Goal: Task Accomplishment & Management: Use online tool/utility

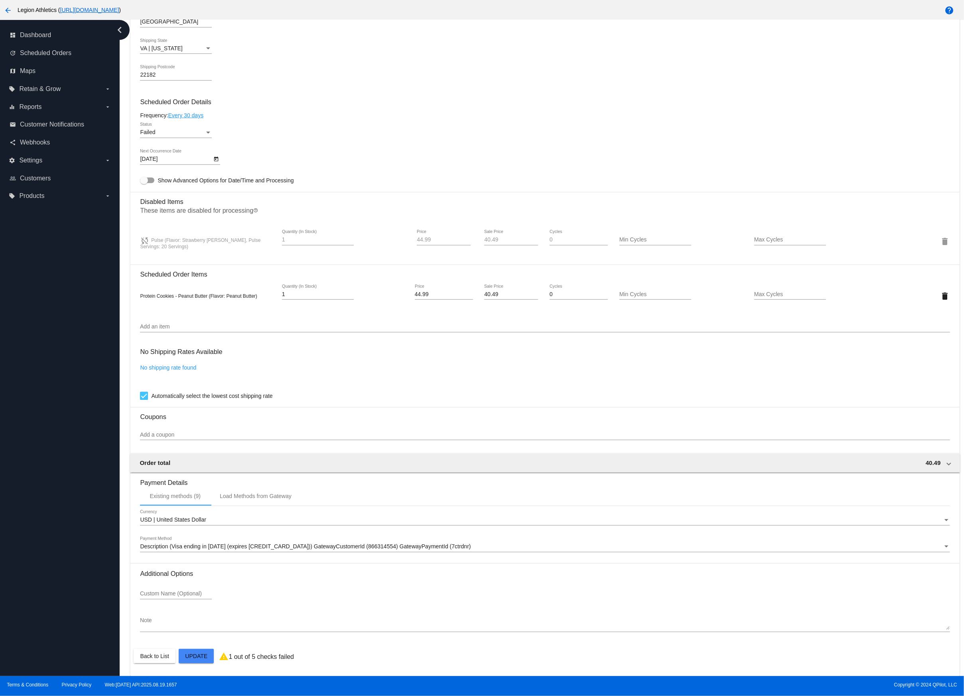
scroll to position [427, 0]
click at [185, 366] on link "No shipping rate found" at bounding box center [168, 367] width 56 height 6
click at [197, 373] on div "Select shipping rate" at bounding box center [541, 374] width 803 height 6
click at [200, 367] on div "Select shipping rate Select shipping rate *" at bounding box center [545, 372] width 810 height 16
click at [211, 373] on div "Select shipping rate" at bounding box center [541, 374] width 803 height 6
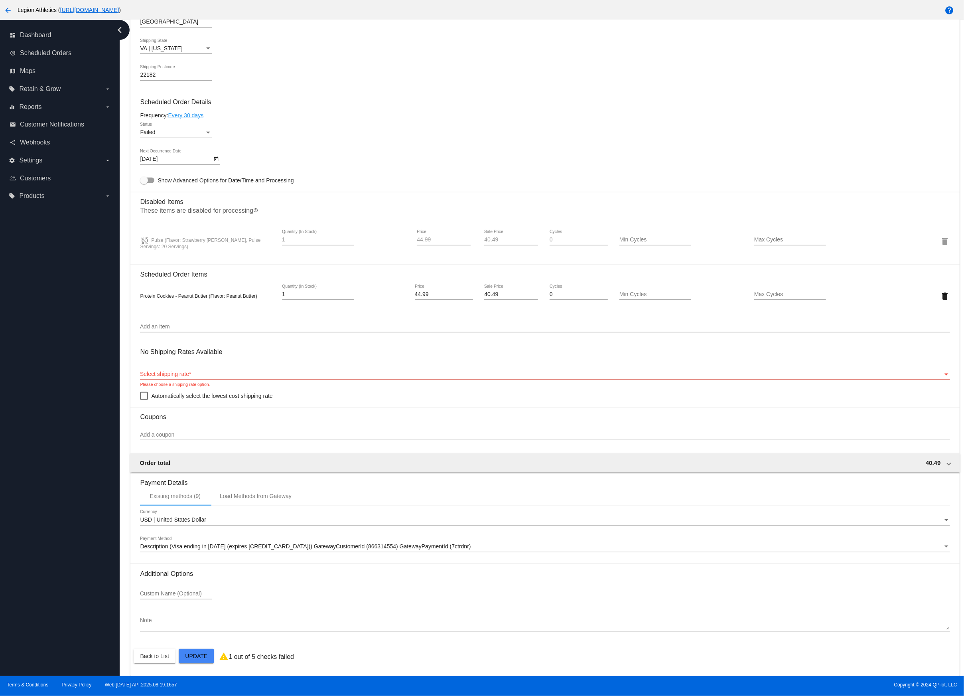
click at [944, 369] on div "Select shipping rate Select shipping rate *" at bounding box center [545, 372] width 810 height 16
click at [945, 371] on div "Select shipping rate" at bounding box center [946, 374] width 7 height 6
click at [884, 391] on div "Automatically select the lowest cost shipping rate" at bounding box center [545, 396] width 810 height 10
click at [229, 392] on span "Automatically select the lowest cost shipping rate" at bounding box center [211, 396] width 121 height 10
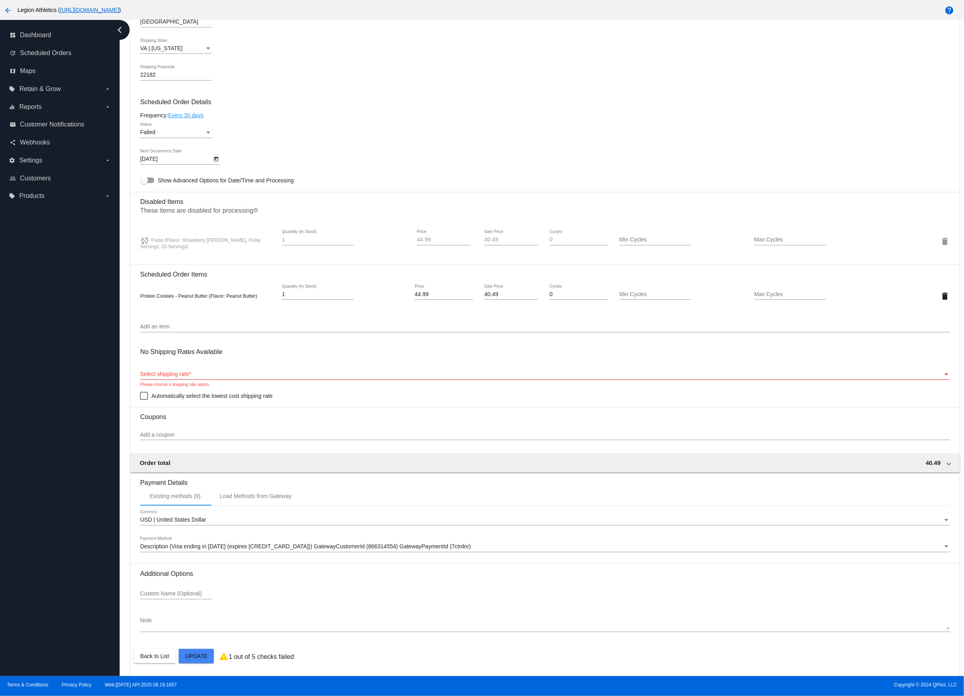
click at [144, 400] on input "Automatically select the lowest cost shipping rate" at bounding box center [144, 400] width 0 height 0
checkbox input "true"
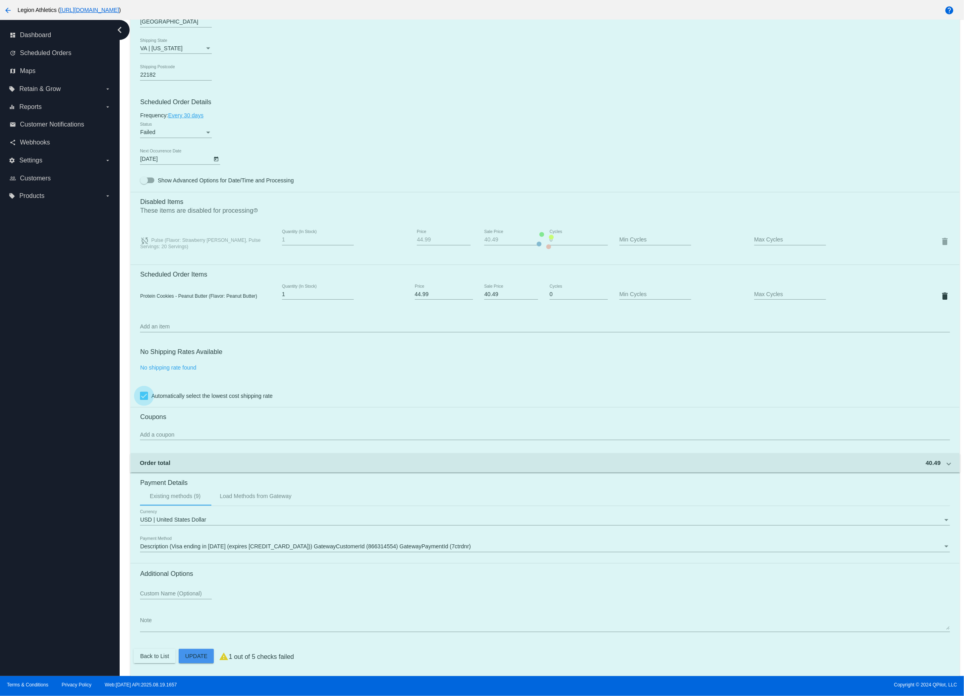
scroll to position [426, 0]
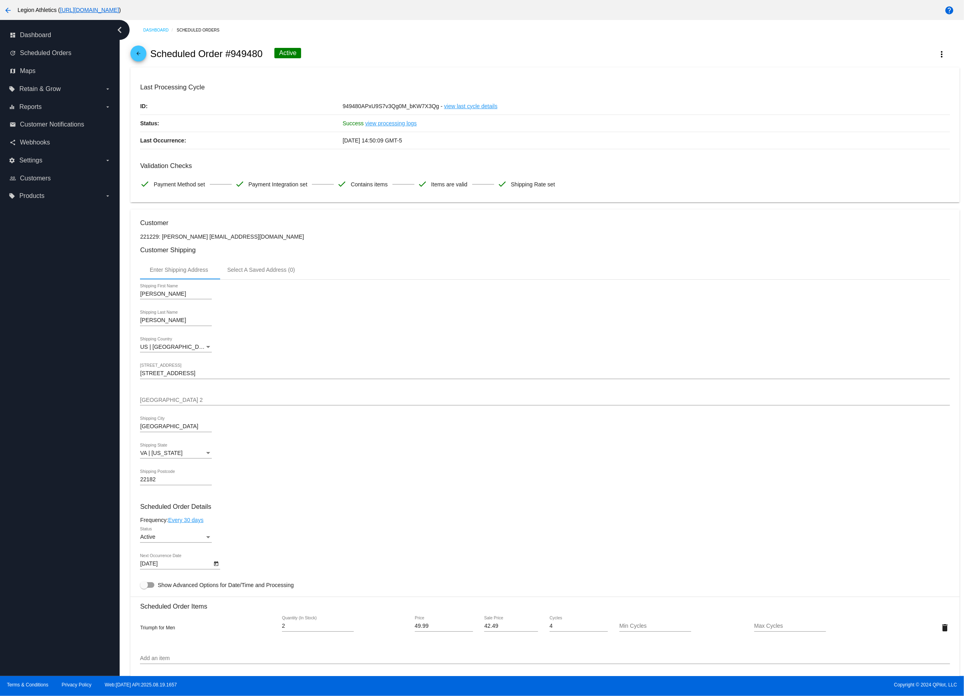
click at [568, 64] on div "arrow_back Scheduled Order #949480 Active more_vert" at bounding box center [544, 53] width 829 height 27
click at [479, 51] on div "arrow_back Scheduled Order #949480 Active more_vert" at bounding box center [544, 53] width 829 height 27
click at [947, 54] on button "more_vert" at bounding box center [942, 54] width 35 height 14
click at [897, 118] on span "Process Now" at bounding box center [888, 117] width 33 height 6
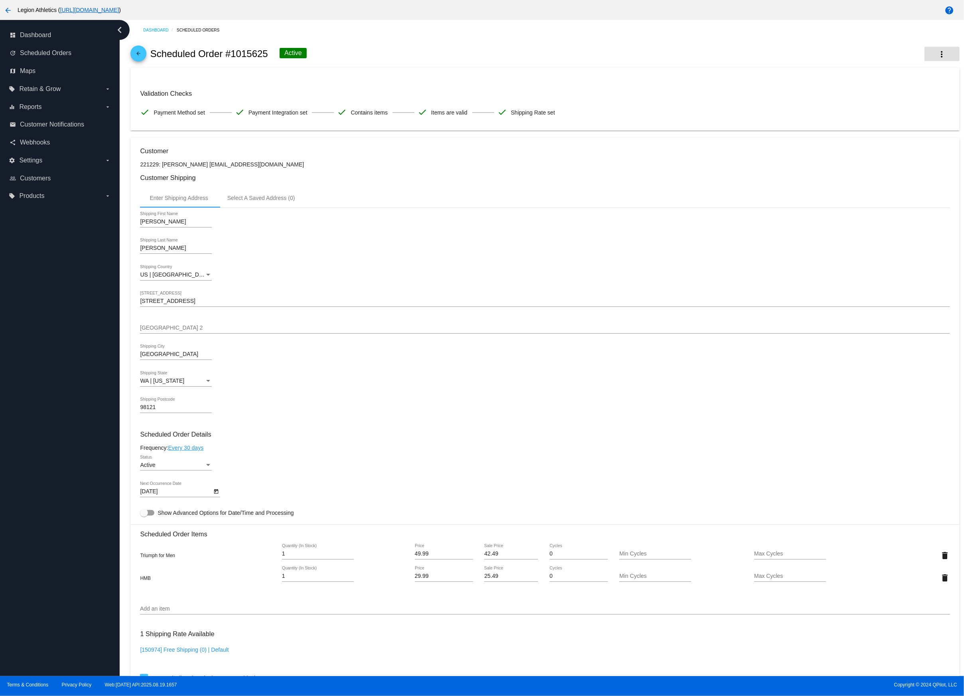
click at [942, 48] on button "more_vert" at bounding box center [942, 54] width 35 height 14
click at [910, 96] on button "cached Process Now" at bounding box center [904, 97] width 112 height 19
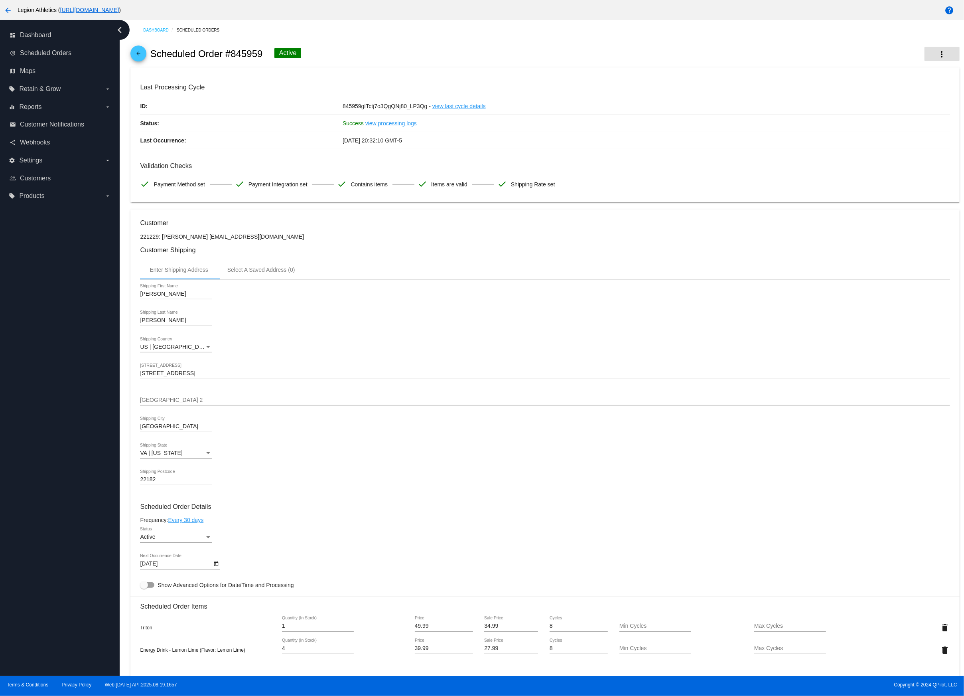
click at [939, 50] on mat-icon "more_vert" at bounding box center [942, 54] width 10 height 10
click at [910, 114] on button "cached Process Now" at bounding box center [904, 116] width 112 height 19
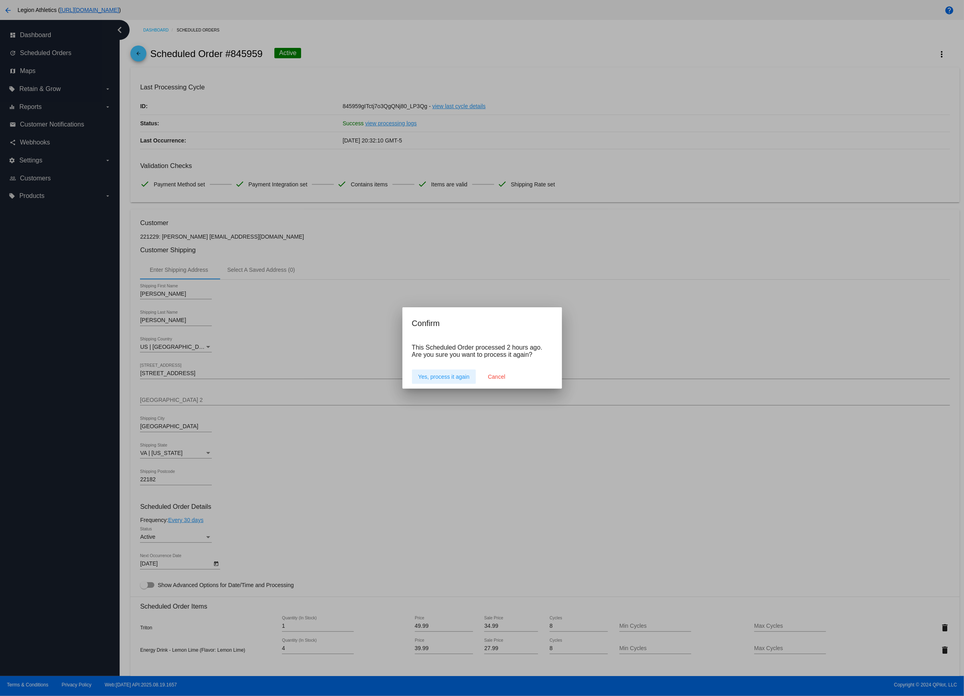
click at [445, 377] on span "Yes, process it again" at bounding box center [443, 376] width 51 height 6
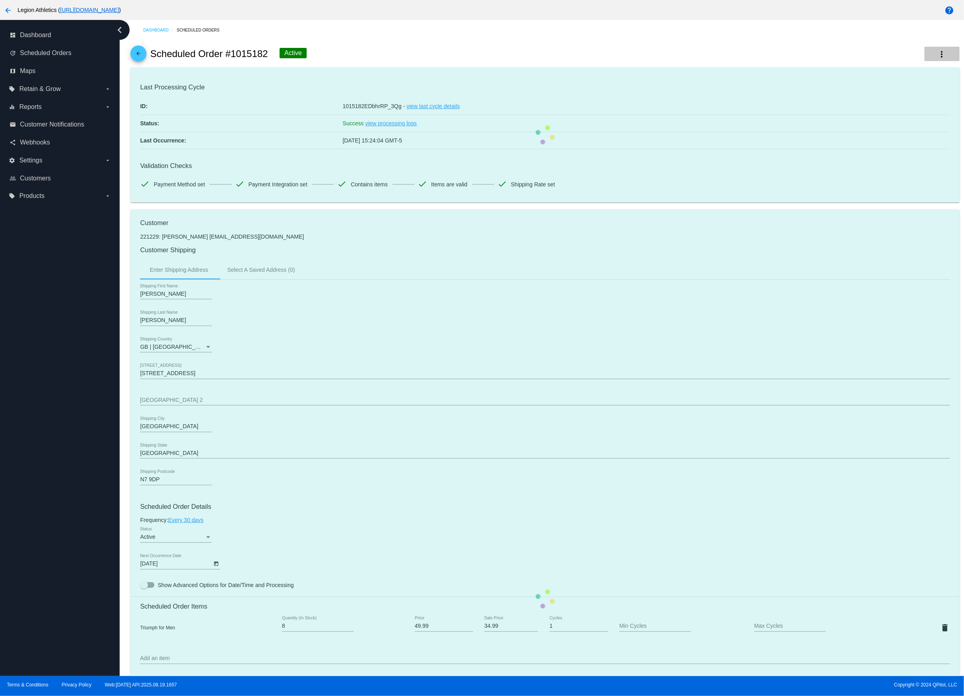
click at [936, 52] on button "more_vert" at bounding box center [942, 54] width 35 height 14
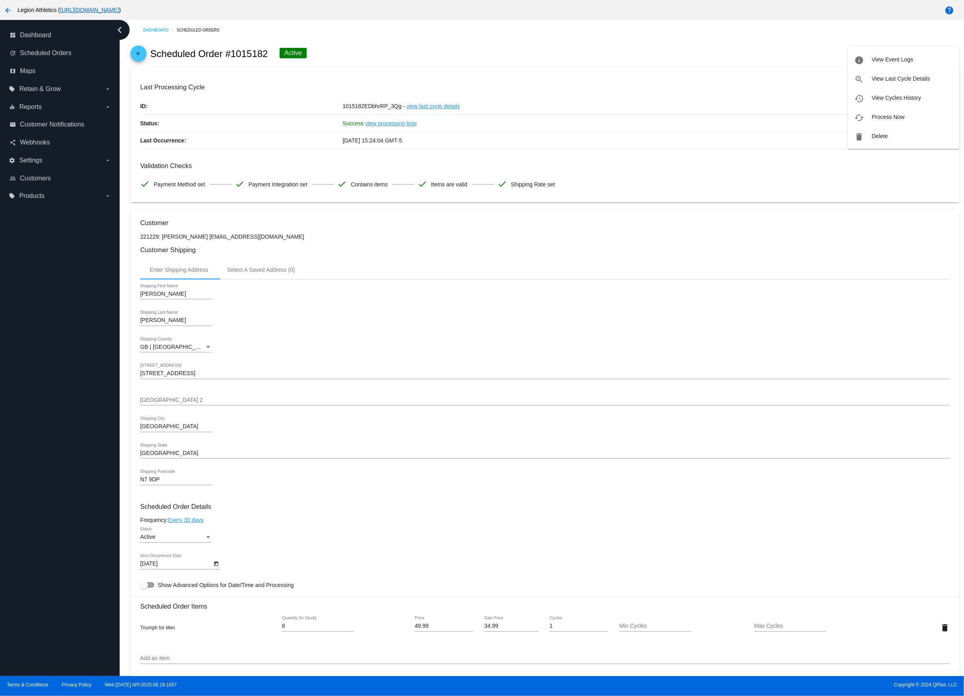
click at [801, 33] on div at bounding box center [482, 348] width 964 height 696
click at [942, 52] on mat-icon "more_vert" at bounding box center [942, 54] width 10 height 10
click at [898, 113] on button "cached Process Now" at bounding box center [904, 116] width 112 height 19
